Goal: Task Accomplishment & Management: Manage account settings

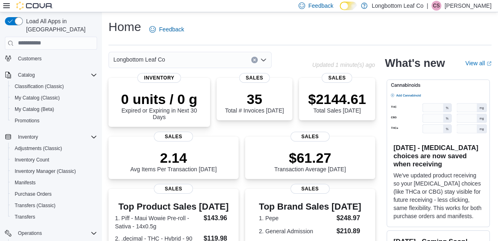
scroll to position [73, 0]
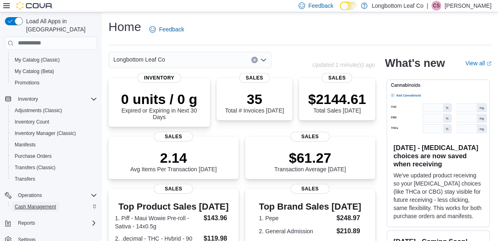
click at [46, 204] on span "Cash Management" at bounding box center [35, 207] width 41 height 7
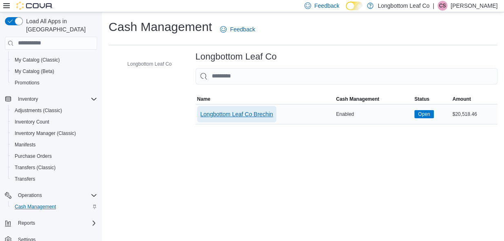
click at [237, 113] on span "Longbottom Leaf Co Brechin" at bounding box center [236, 114] width 73 height 8
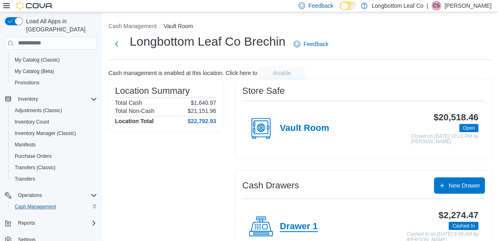
click at [300, 228] on h4 "Drawer 1" at bounding box center [299, 227] width 38 height 11
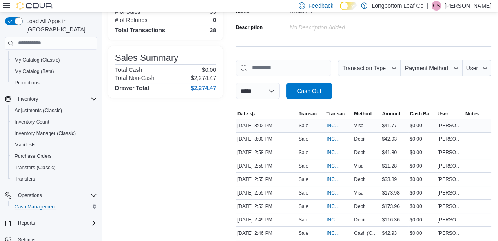
scroll to position [81, 0]
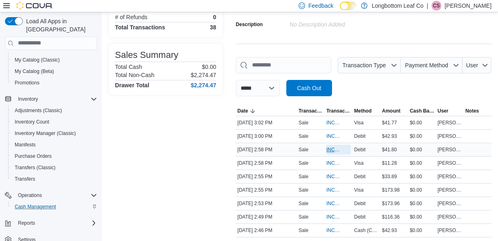
click at [335, 148] on span "INCDMD-39611" at bounding box center [334, 149] width 16 height 7
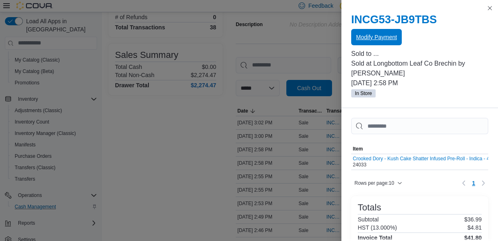
click at [377, 37] on span "Modify Payment" at bounding box center [376, 37] width 41 height 8
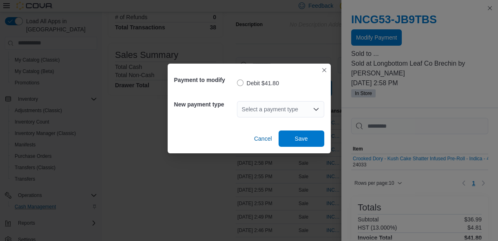
click at [316, 109] on icon "Open list of options" at bounding box center [315, 109] width 5 height 2
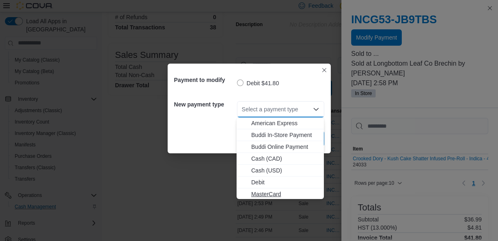
click at [276, 195] on span "MasterCard" at bounding box center [285, 194] width 68 height 8
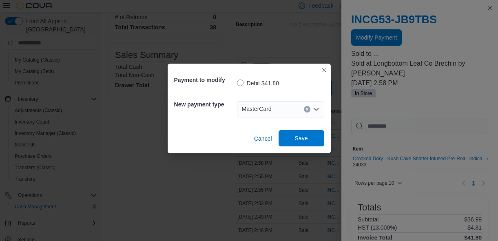
click at [301, 140] on span "Save" at bounding box center [301, 138] width 13 height 8
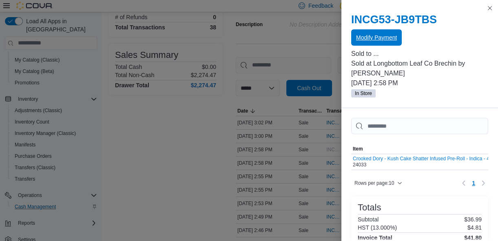
scroll to position [0, 0]
click at [488, 8] on button "Close this dialog" at bounding box center [490, 8] width 10 height 10
